Goal: Information Seeking & Learning: Learn about a topic

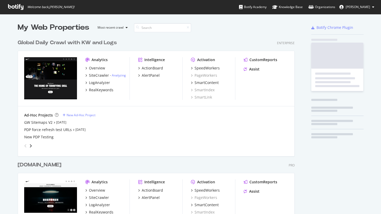
scroll to position [214, 381]
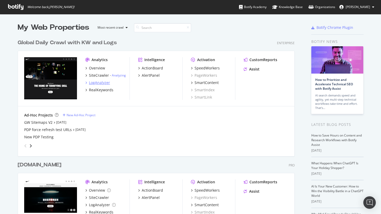
click at [101, 83] on div "LogAnalyzer" at bounding box center [99, 82] width 21 height 5
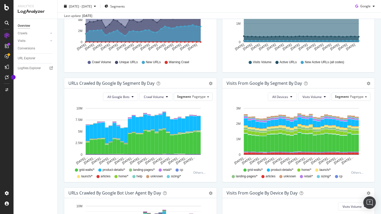
scroll to position [124, 0]
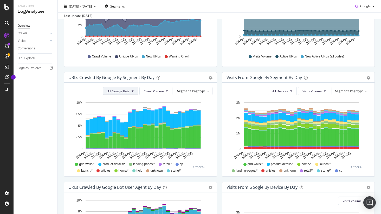
click at [131, 89] on button "All Google Bots" at bounding box center [120, 91] width 35 height 8
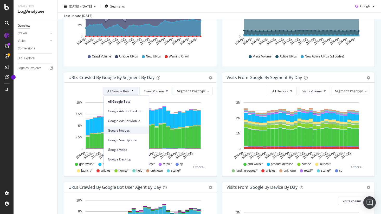
scroll to position [44, 0]
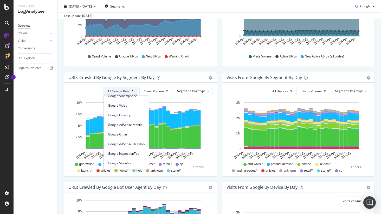
click at [60, 101] on div "We introduced 2 new report templates: AI Bots to track AI bot activity on your …" at bounding box center [219, 109] width 323 height 402
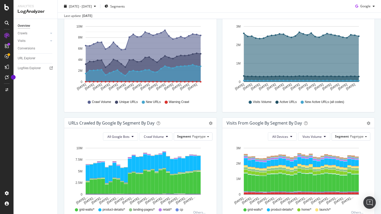
scroll to position [0, 0]
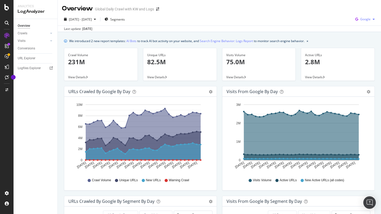
click at [365, 23] on button "Google" at bounding box center [365, 19] width 24 height 8
click at [365, 78] on span "OpenAI" at bounding box center [365, 77] width 19 height 5
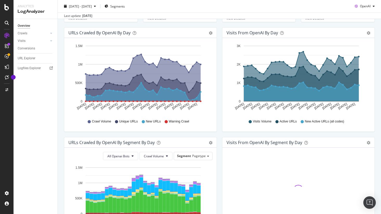
scroll to position [151, 0]
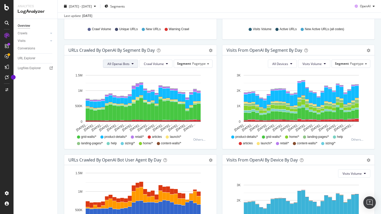
click at [127, 64] on span "All Openai Bots" at bounding box center [118, 64] width 22 height 4
click at [126, 103] on span "ChatGPT-User" at bounding box center [119, 103] width 23 height 5
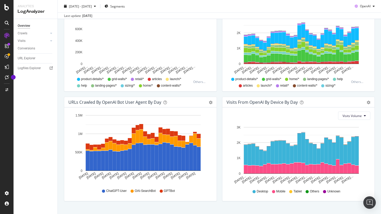
scroll to position [212, 0]
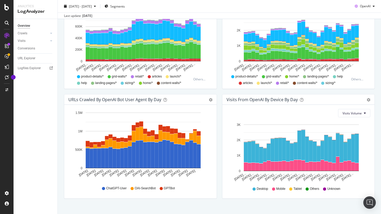
click at [115, 188] on span "ChatGPT-User" at bounding box center [116, 188] width 21 height 4
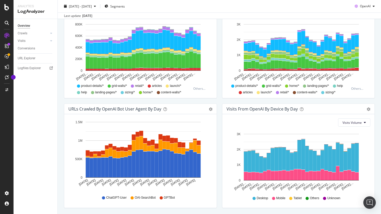
scroll to position [220, 0]
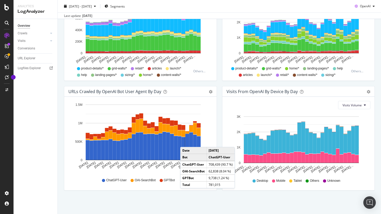
click at [112, 198] on div "We introduced 2 new report templates: AI Bots to track AI bot activity on your …" at bounding box center [219, 13] width 323 height 402
